Goal: Find specific page/section

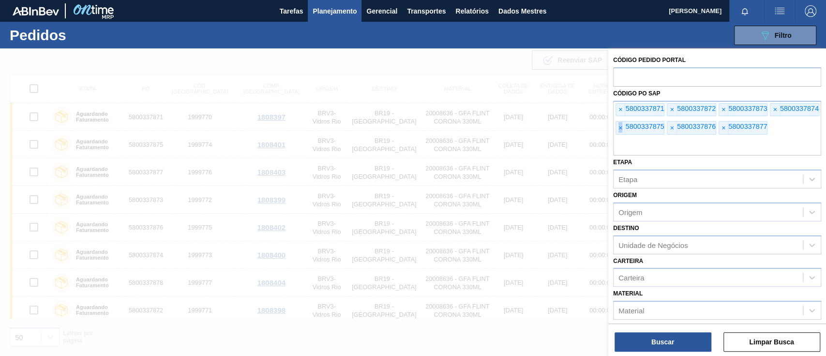
click at [621, 131] on font "×" at bounding box center [620, 128] width 4 height 8
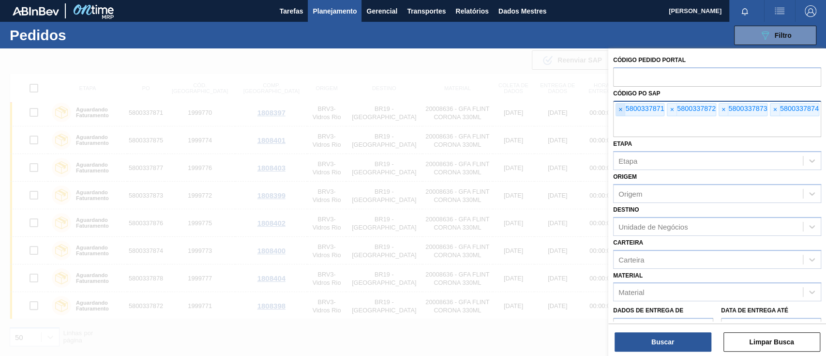
click at [621, 110] on font "×" at bounding box center [620, 109] width 4 height 8
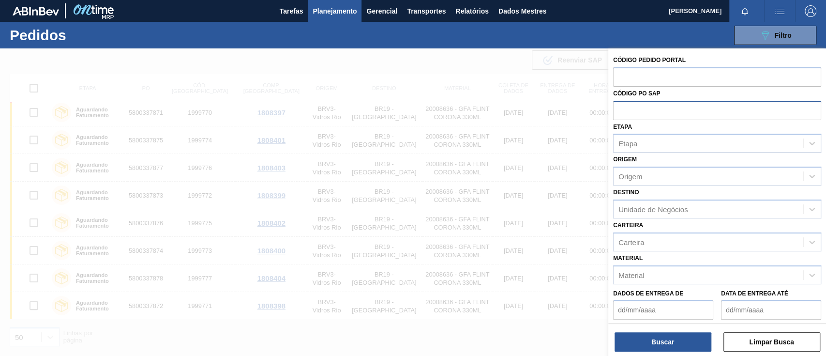
paste input "text"
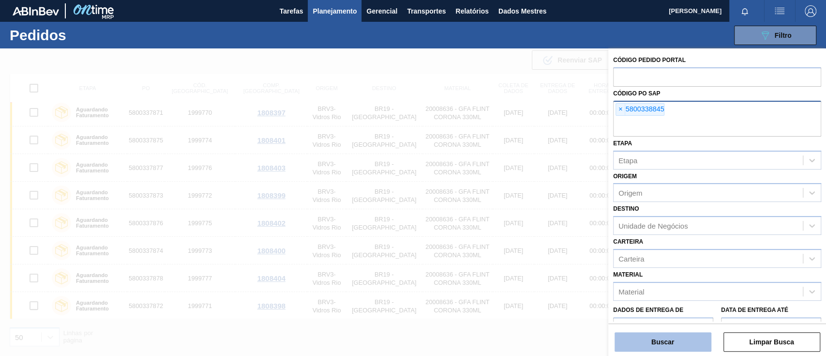
click at [668, 342] on font "Buscar" at bounding box center [662, 342] width 23 height 8
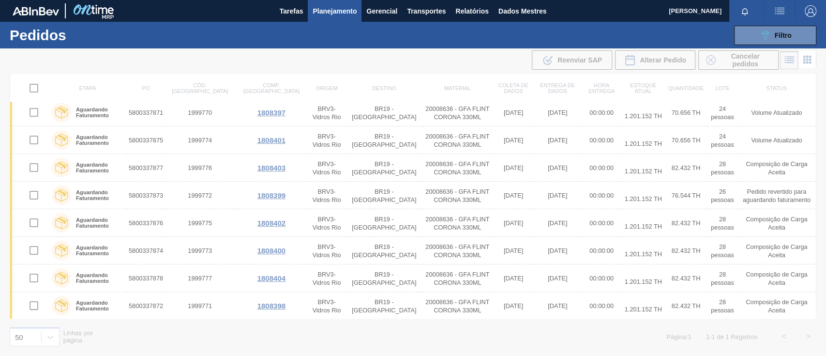
scroll to position [0, 0]
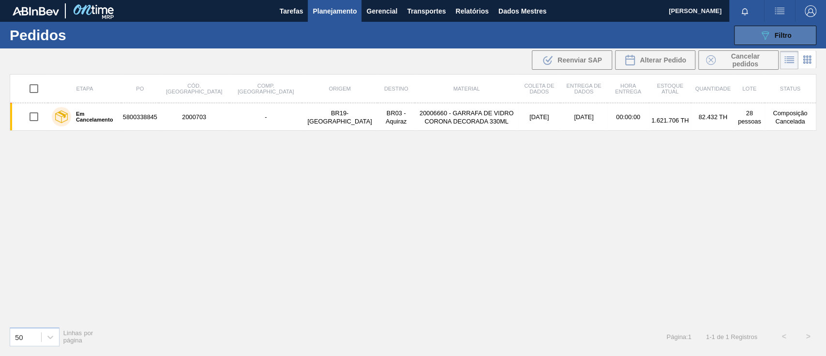
click at [765, 36] on icon "089F7B8B-B2A5-4AFE-B5C0-19BA573D28AC" at bounding box center [765, 36] width 12 height 12
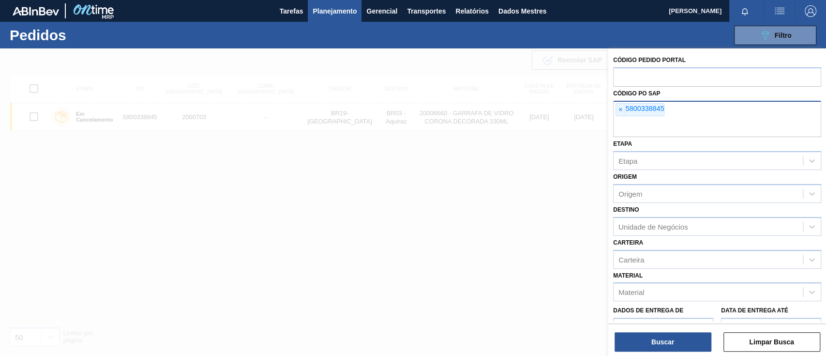
click at [704, 113] on div "× 5800338845" at bounding box center [717, 119] width 208 height 37
paste input "5800338846"
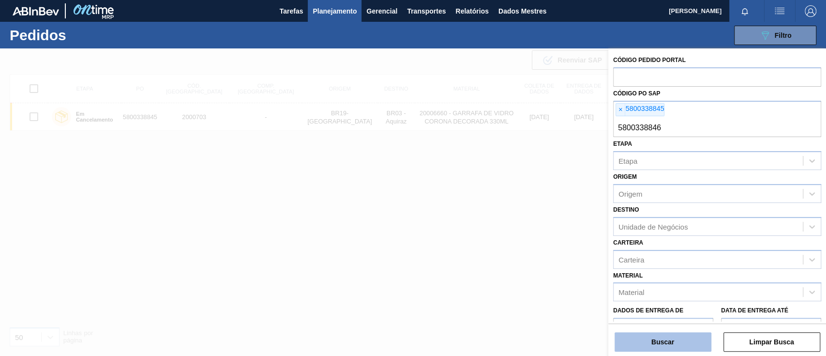
type input "5800338846"
click at [668, 341] on font "Buscar" at bounding box center [662, 342] width 23 height 8
